Goal: Find specific page/section: Find specific page/section

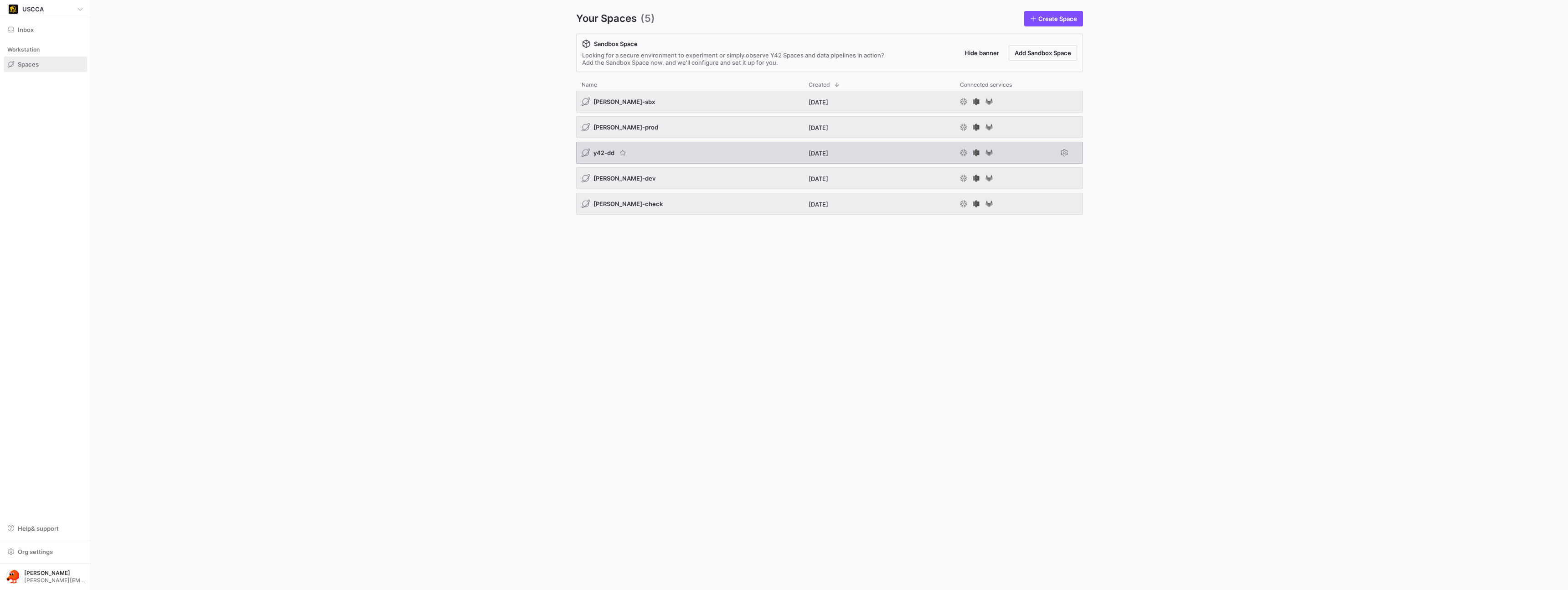
click at [599, 150] on span "y42-dd" at bounding box center [604, 153] width 21 height 7
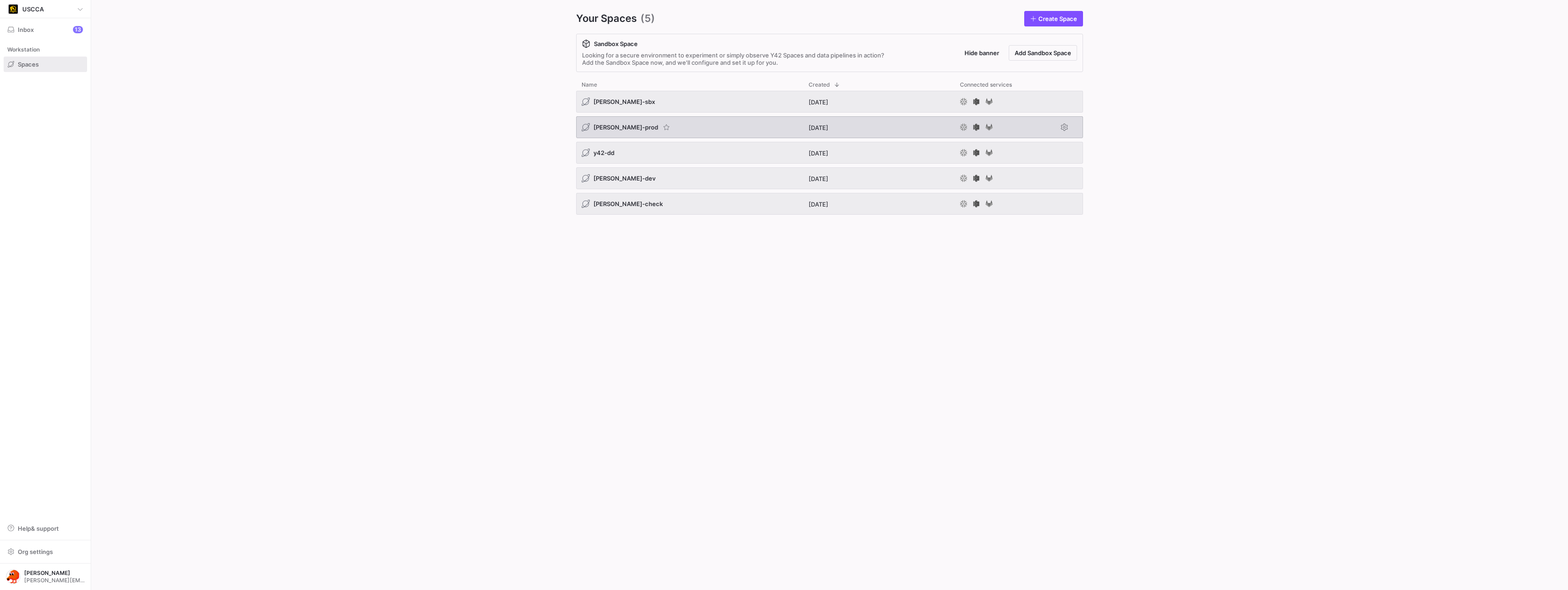
click at [689, 134] on div "[PERSON_NAME]-prod" at bounding box center [689, 127] width 227 height 22
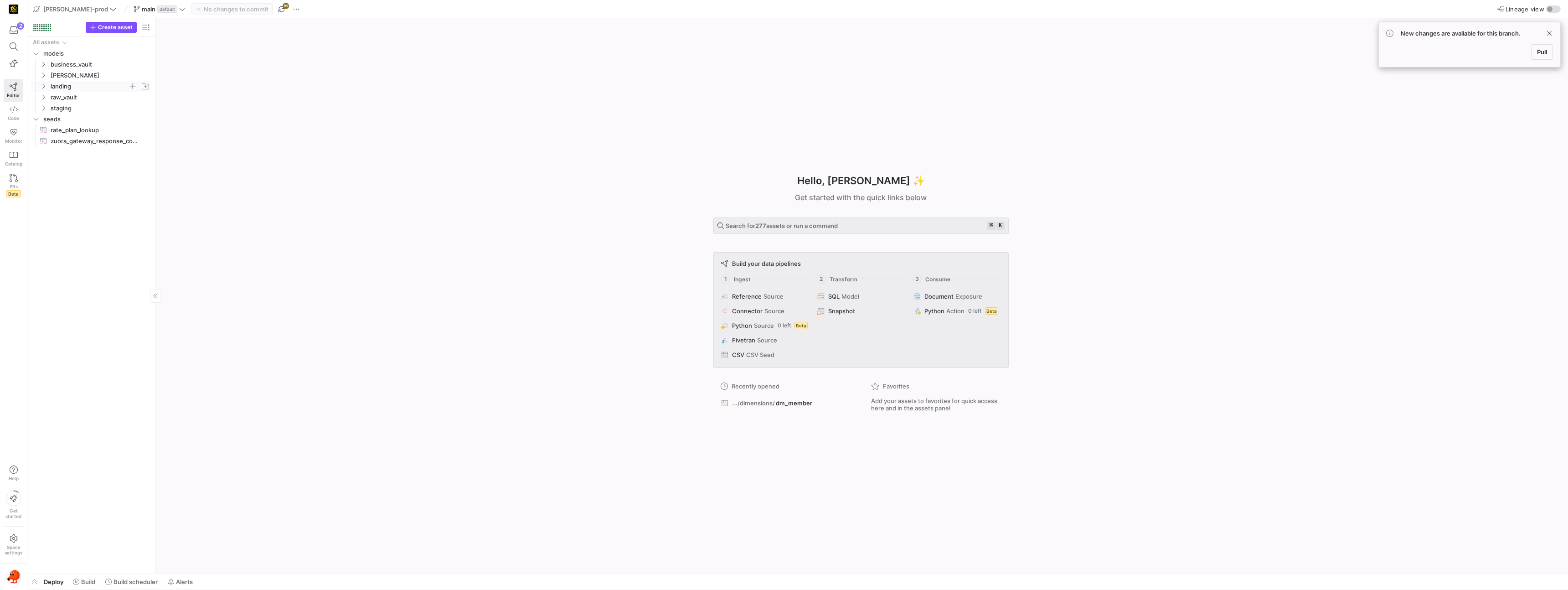
click at [44, 87] on icon "Press SPACE to select this row." at bounding box center [43, 86] width 6 height 6
click at [45, 204] on icon "Press SPACE to select this row." at bounding box center [43, 206] width 6 height 6
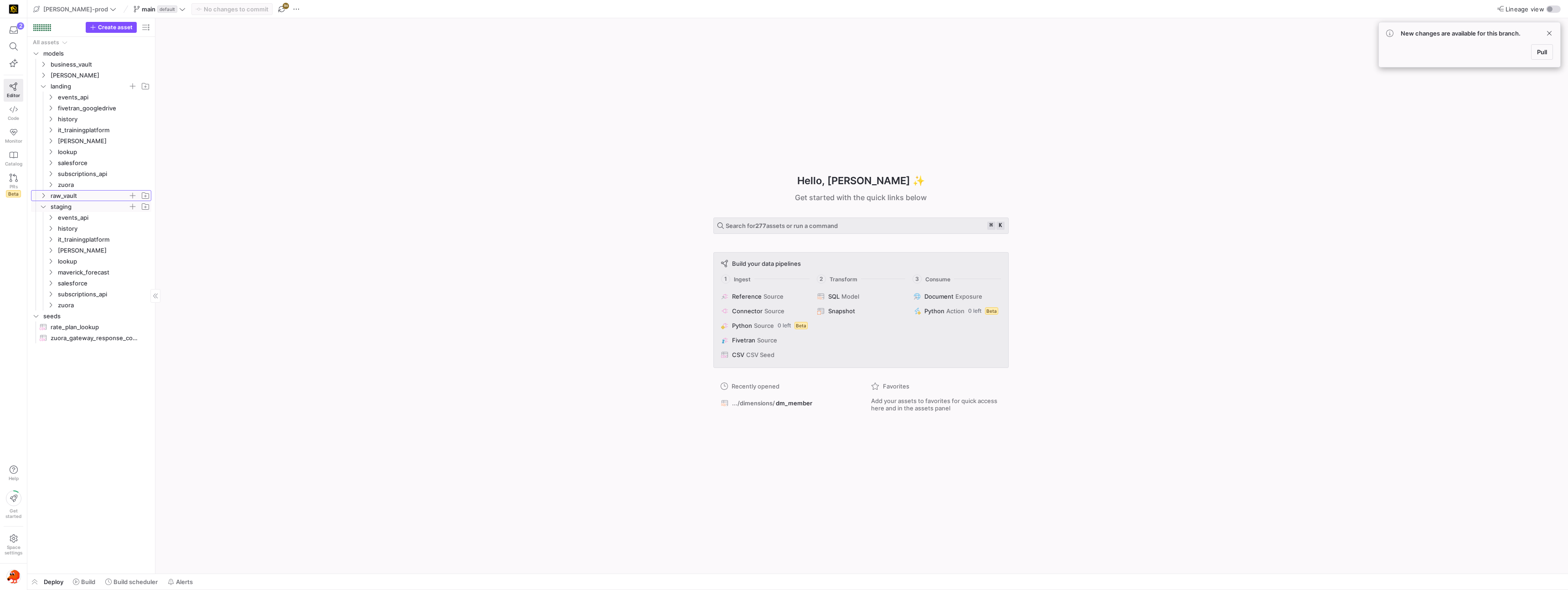
click at [45, 196] on icon "Press SPACE to select this row." at bounding box center [43, 195] width 6 height 6
click at [49, 64] on span "business_vault" at bounding box center [95, 64] width 112 height 10
click at [47, 105] on y42-icon "Press SPACE to select this row." at bounding box center [44, 108] width 7 height 7
